Goal: Find specific page/section: Find specific page/section

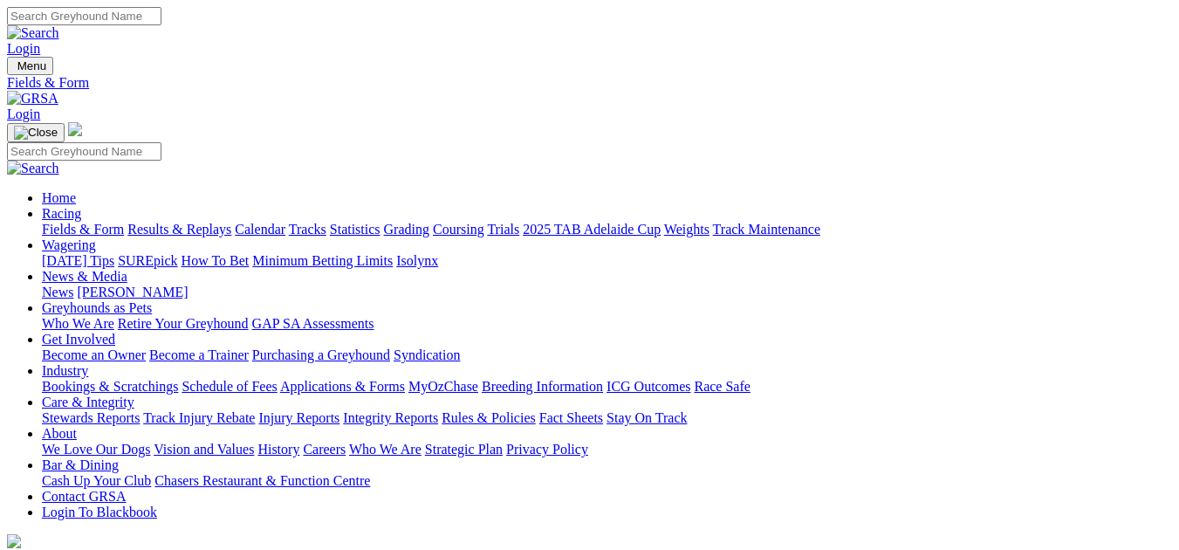
click at [1172, 10] on div "Login" at bounding box center [589, 32] width 1165 height 50
drag, startPoint x: 0, startPoint y: 256, endPoint x: 0, endPoint y: 120, distance: 135.3
